Goal: Task Accomplishment & Management: Complete application form

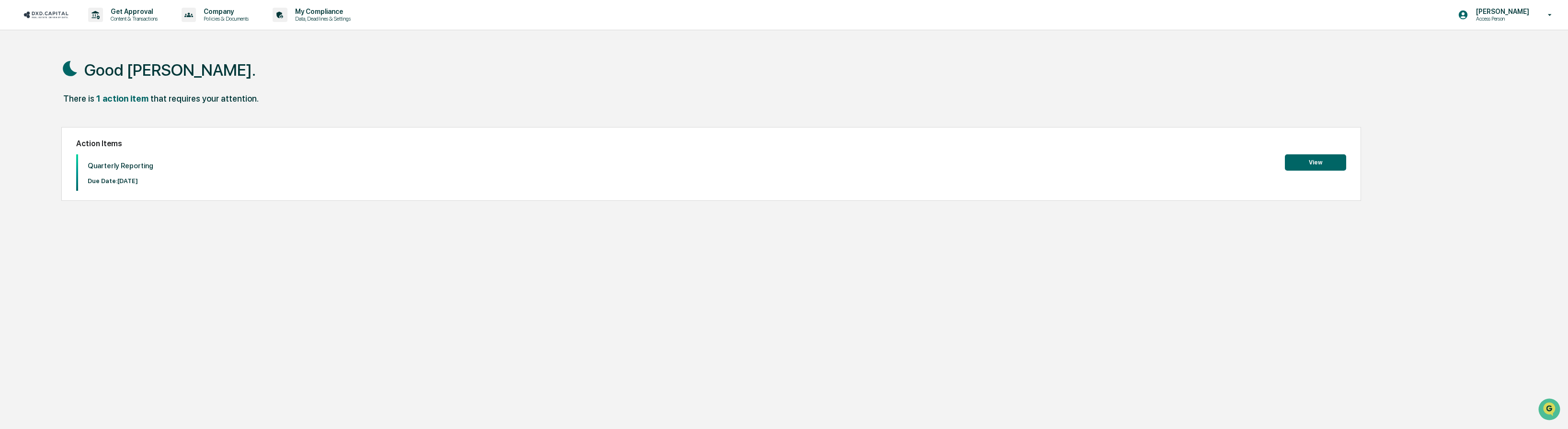
click at [1305, 164] on button "View" at bounding box center [1316, 163] width 61 height 17
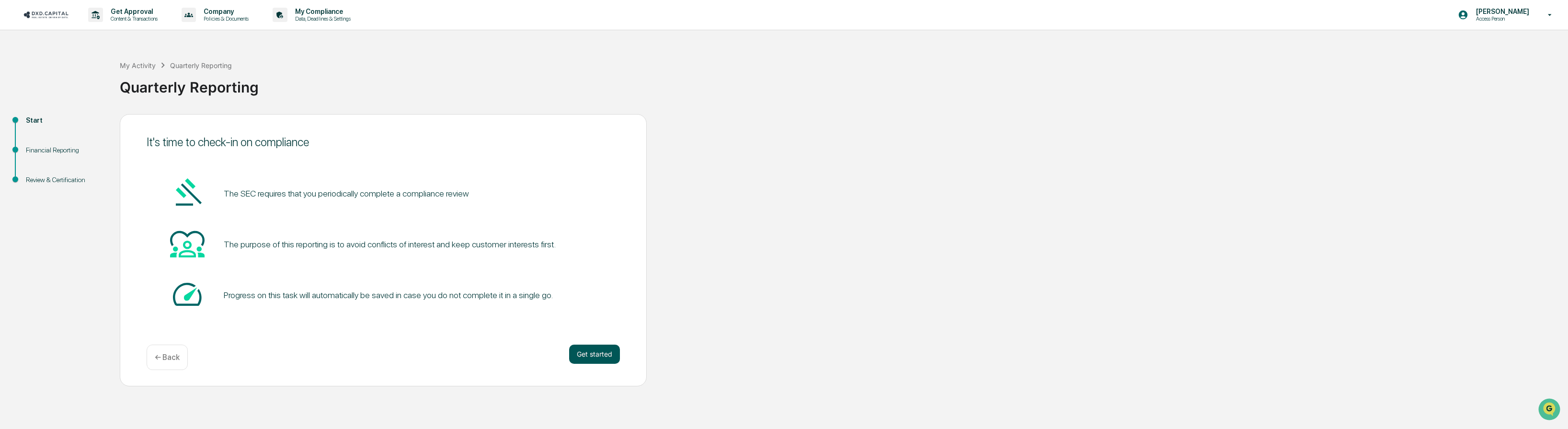
click at [604, 359] on button "Get started" at bounding box center [595, 354] width 51 height 19
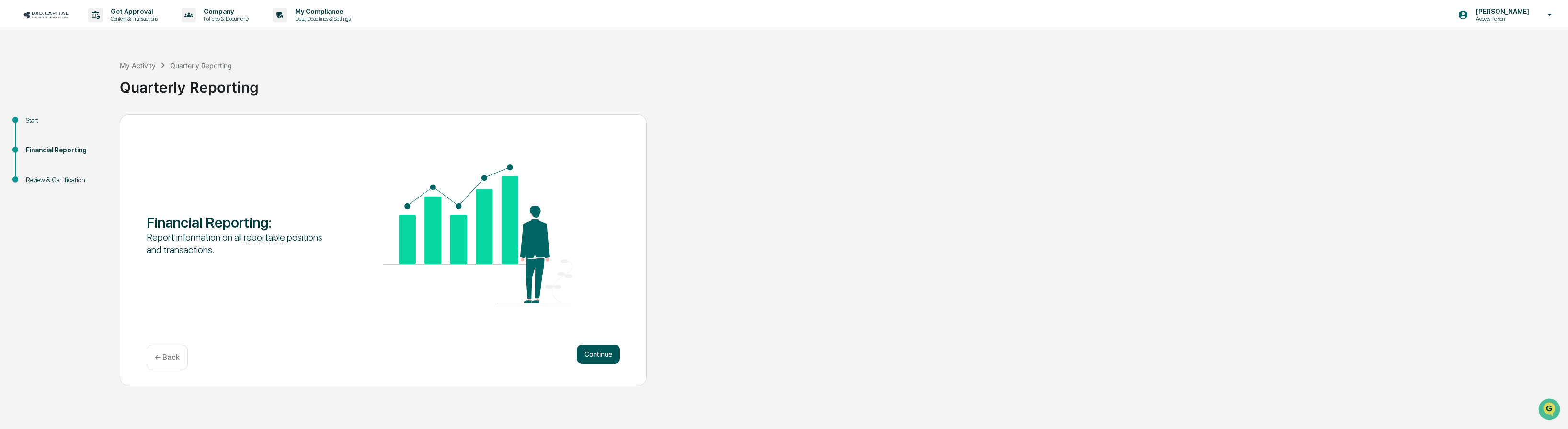
click at [605, 349] on button "Continue" at bounding box center [598, 354] width 43 height 19
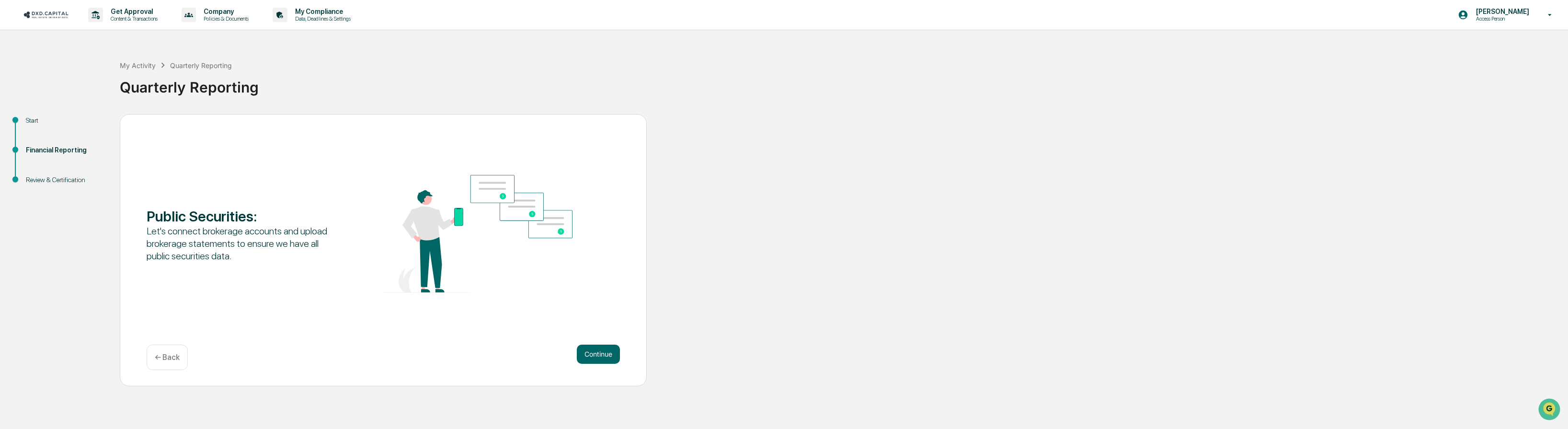
click at [605, 349] on button "Continue" at bounding box center [598, 354] width 43 height 19
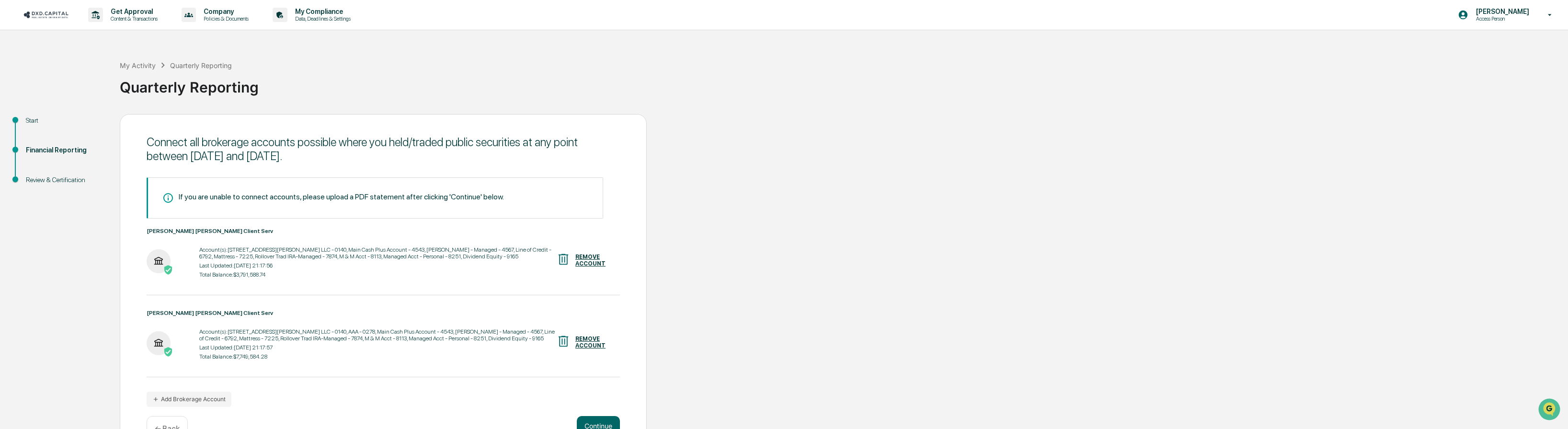
scroll to position [39, 0]
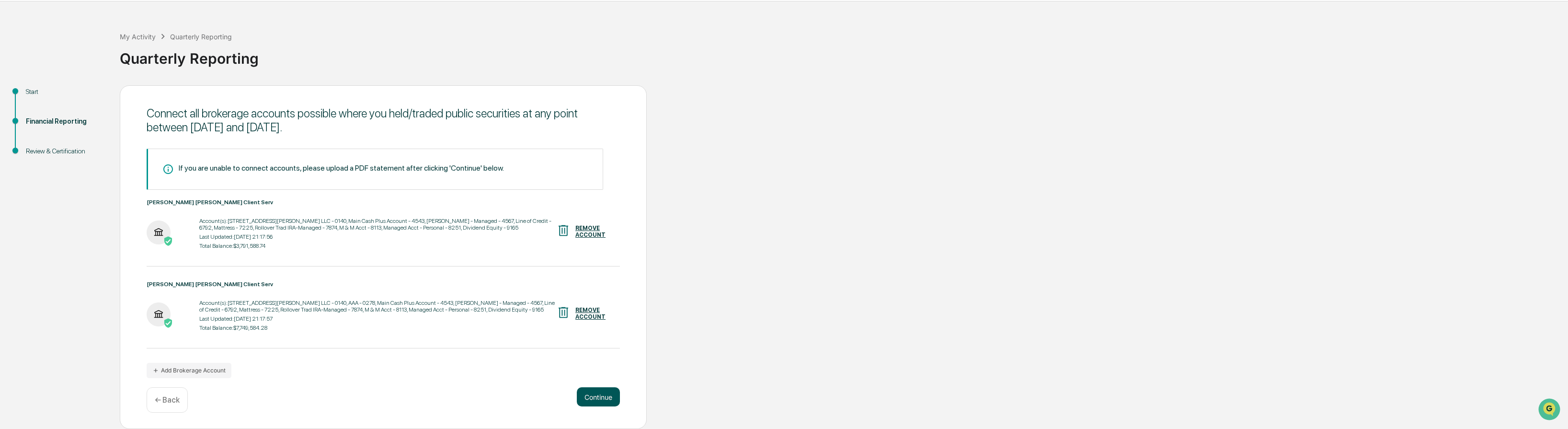
click at [605, 388] on button "Continue" at bounding box center [598, 397] width 43 height 19
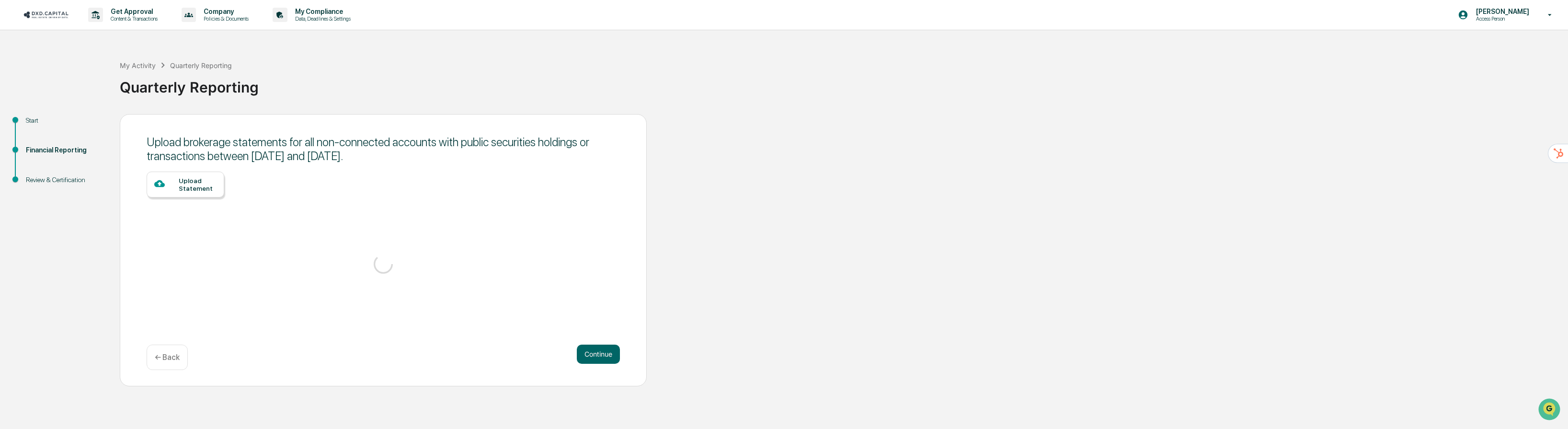
scroll to position [0, 0]
drag, startPoint x: 604, startPoint y: 388, endPoint x: 605, endPoint y: 374, distance: 14.0
click at [605, 386] on div "Get Approval Content & Transactions Company Policies & Documents My Compliance …" at bounding box center [784, 214] width 1568 height 429
click at [607, 352] on button "Continue" at bounding box center [598, 354] width 43 height 19
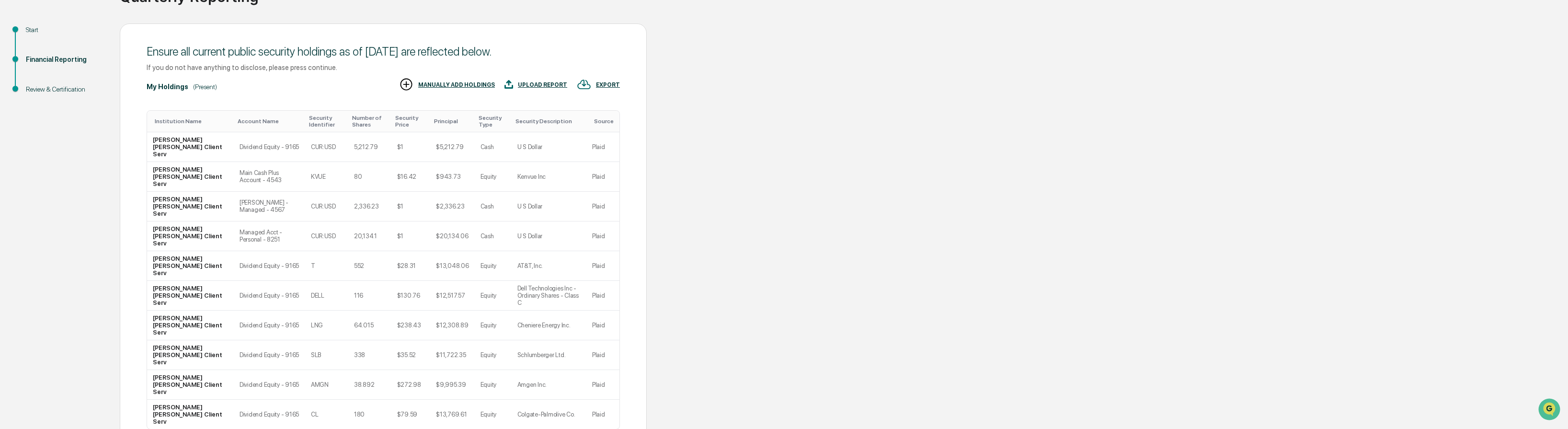
scroll to position [112, 0]
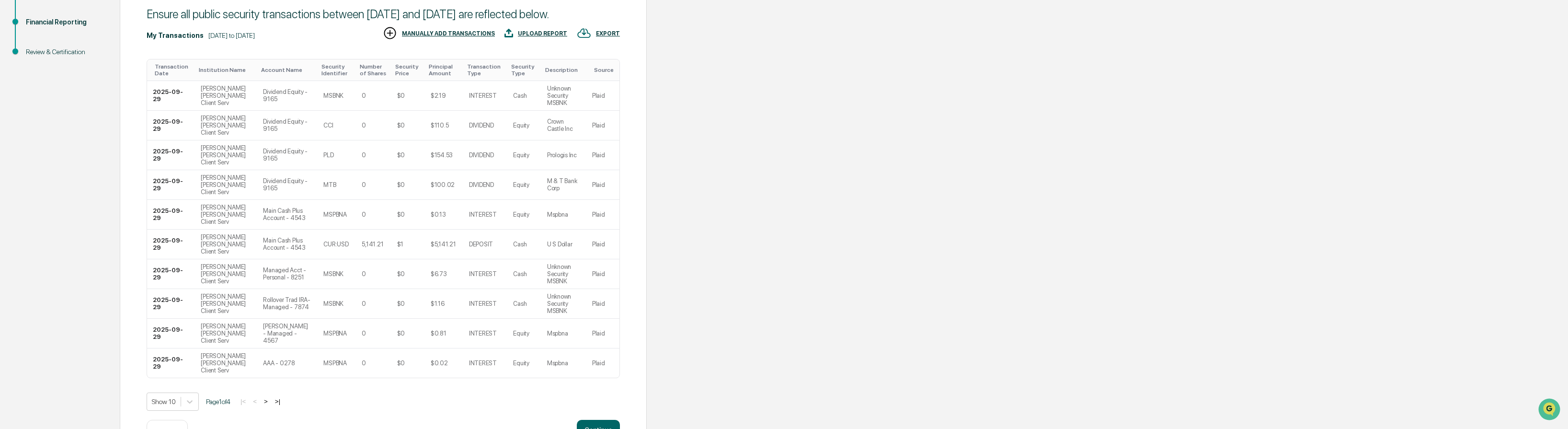
scroll to position [196, 0]
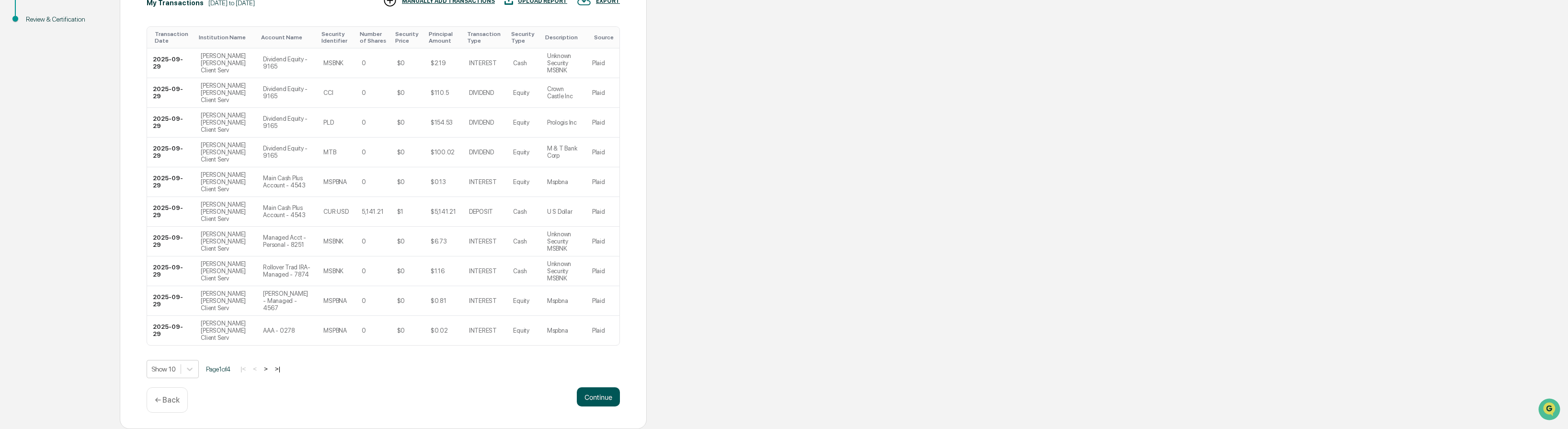
click at [602, 393] on button "Continue" at bounding box center [598, 397] width 43 height 19
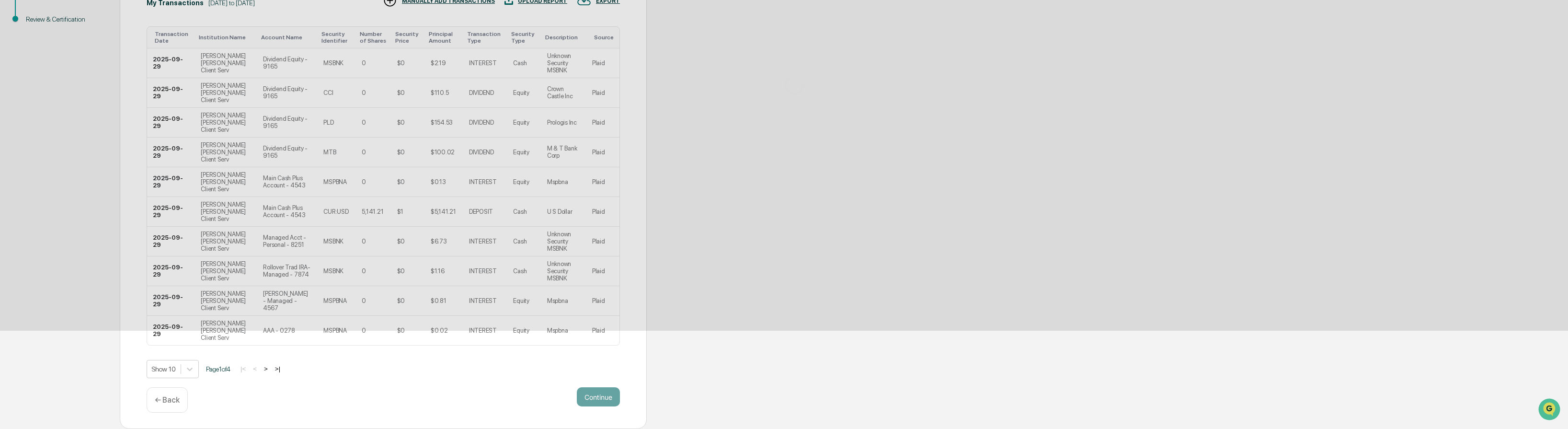
scroll to position [0, 0]
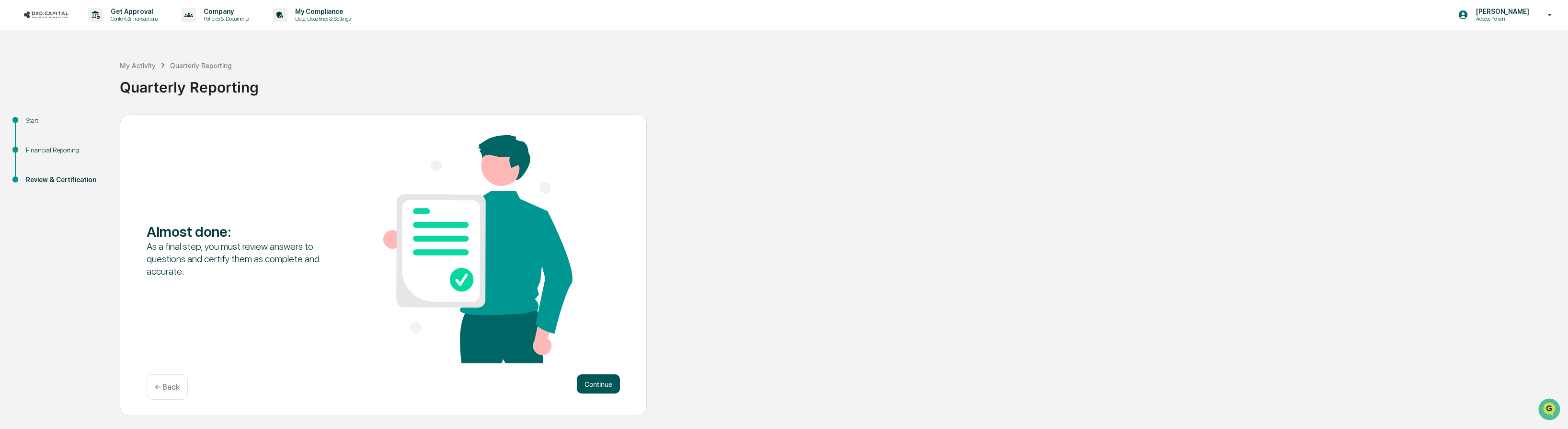
click at [609, 384] on button "Continue" at bounding box center [598, 384] width 43 height 19
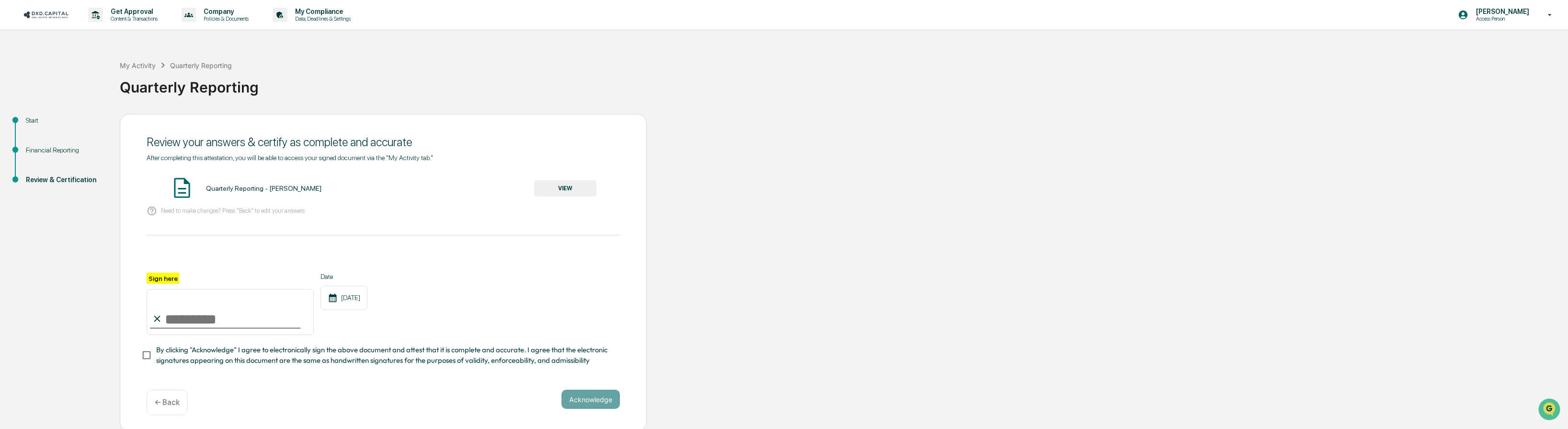
click at [256, 320] on input "Sign here" at bounding box center [230, 312] width 167 height 46
type input "**********"
click at [556, 192] on button "VIEW" at bounding box center [566, 188] width 63 height 17
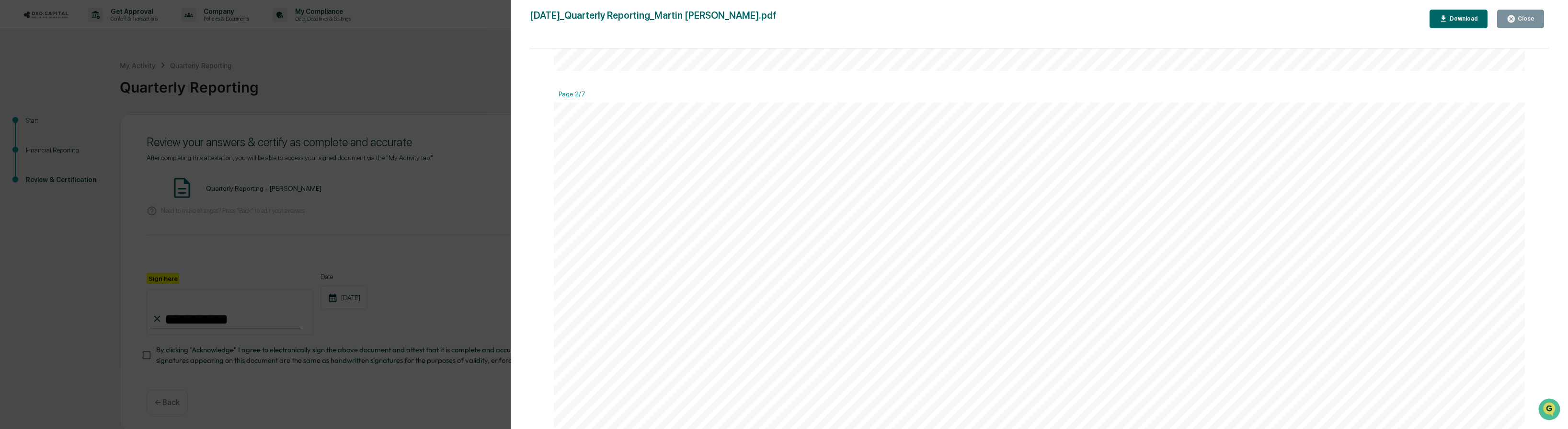
scroll to position [1368, 0]
click at [470, 66] on div "Version History [DATE] 11:33 PM [PERSON_NAME] [DATE]_Quarterly Reporting_Martin…" at bounding box center [784, 214] width 1568 height 429
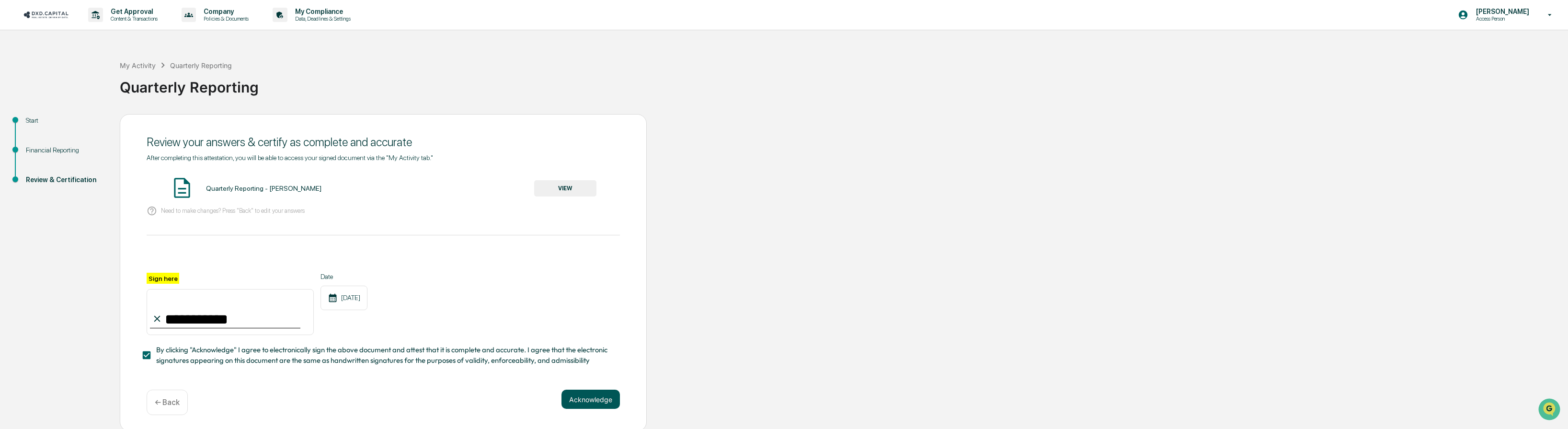
click at [605, 398] on button "Acknowledge" at bounding box center [591, 400] width 59 height 19
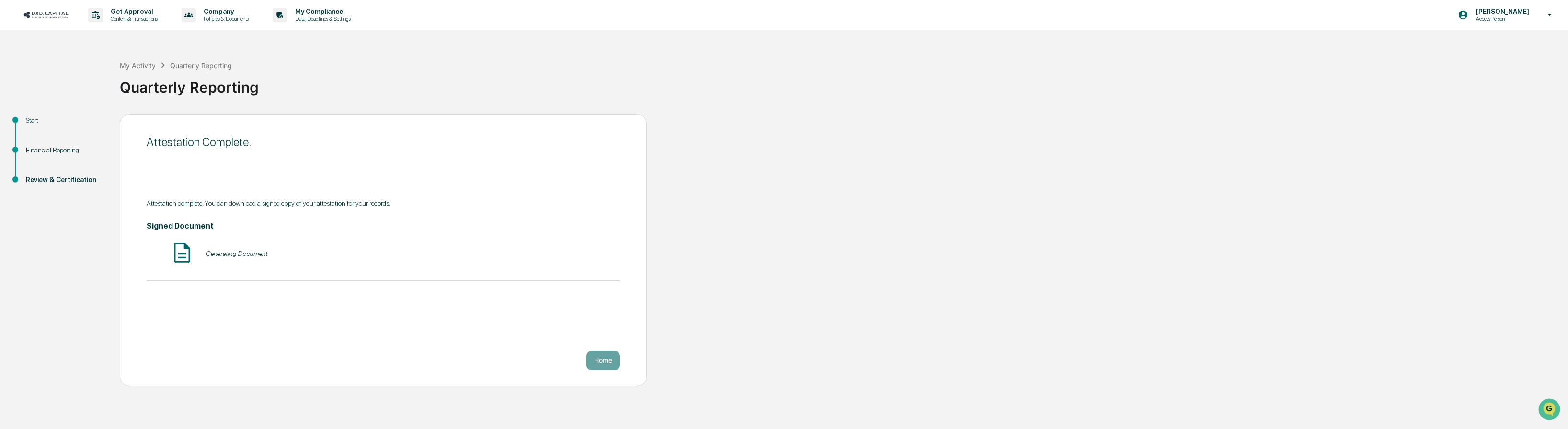
click at [589, 354] on button "Home" at bounding box center [603, 361] width 34 height 19
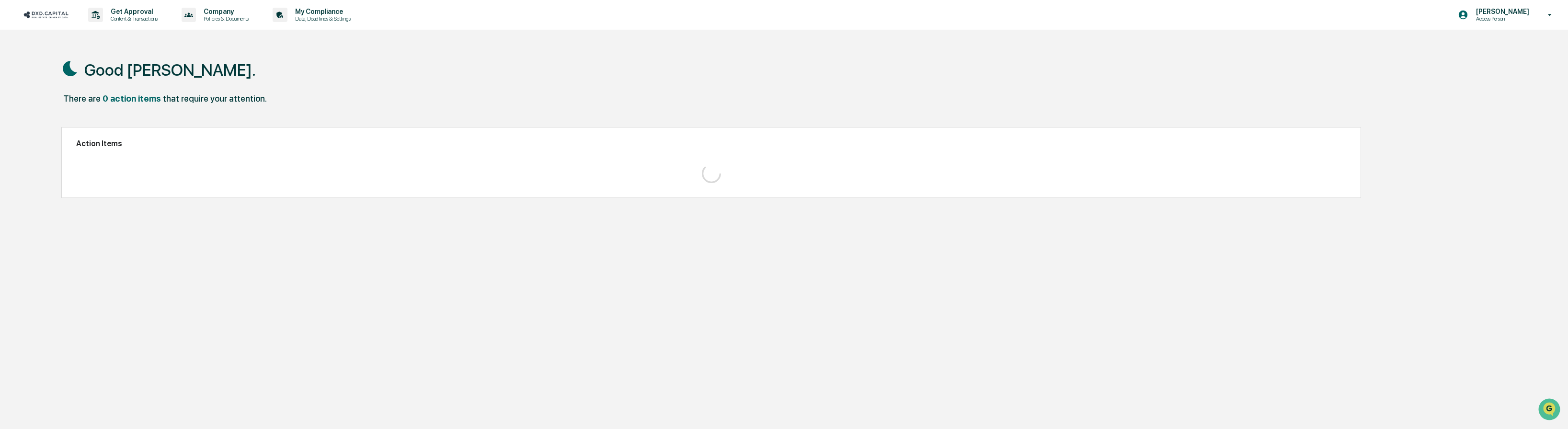
click at [602, 358] on div "Good [PERSON_NAME]. There are 0 action items that require your attention. Actio…" at bounding box center [767, 260] width 1440 height 429
